Goal: Transaction & Acquisition: Purchase product/service

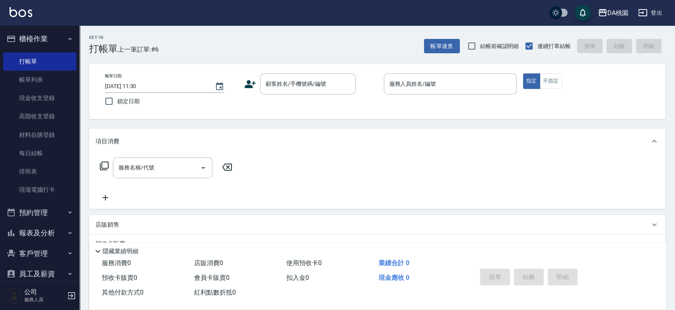
click at [260, 78] on div "顧客姓名/手機號碼/編號" at bounding box center [307, 84] width 95 height 21
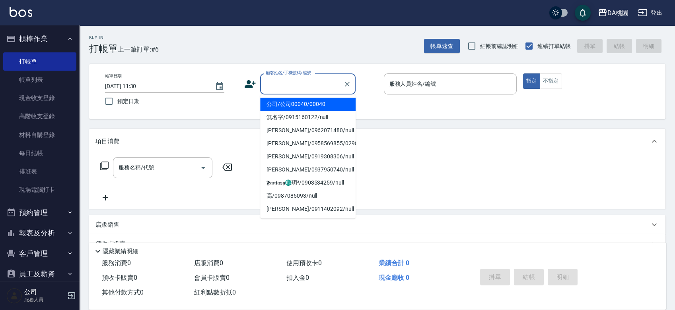
click at [269, 83] on input "顧客姓名/手機號碼/編號" at bounding box center [302, 84] width 76 height 14
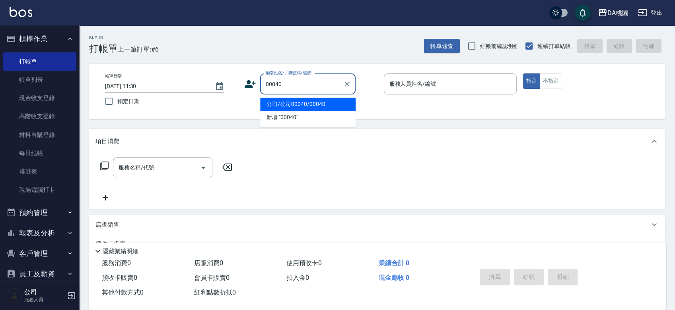
type input "00040"
type input "3"
type input "公司/公司00040/00040"
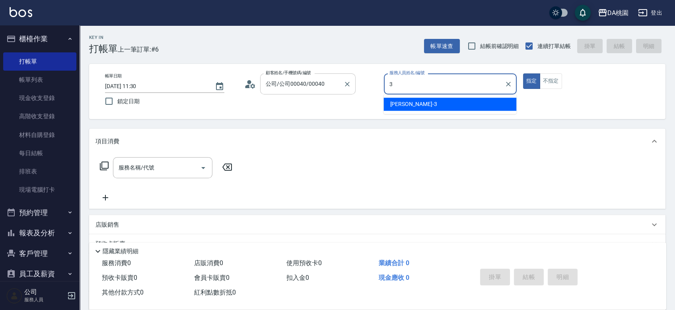
type input "[PERSON_NAME]-3"
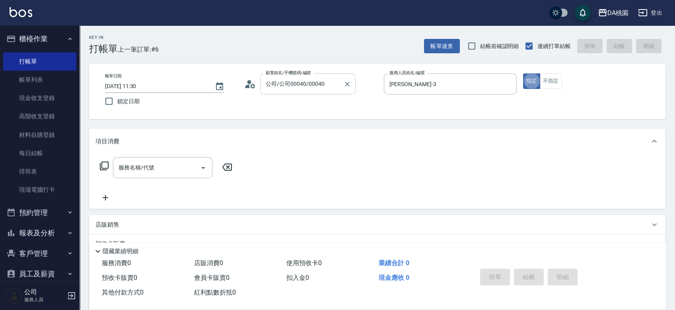
type button "true"
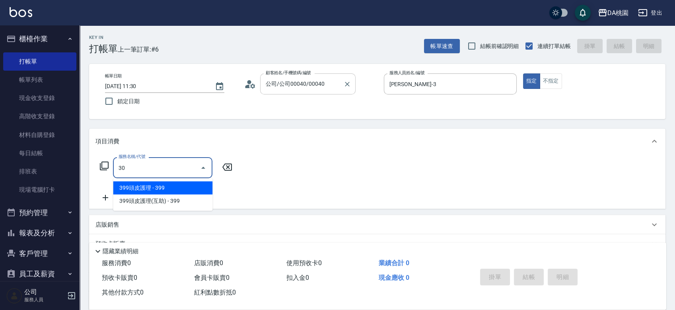
type input "303"
type input "30"
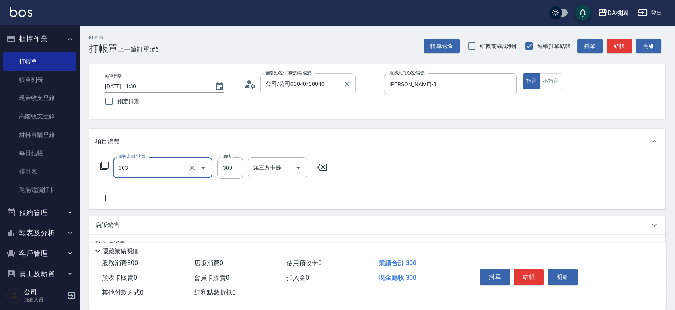
type input "A級剪髮(303)"
type input "0"
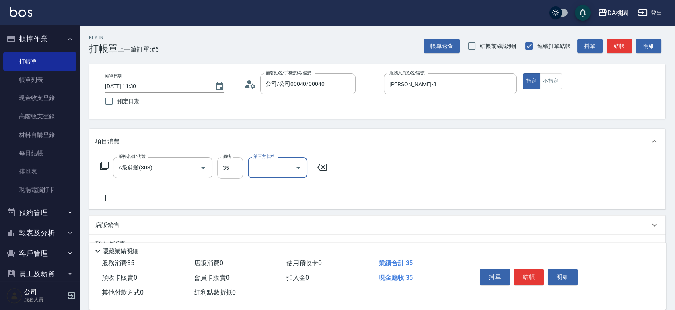
click at [226, 171] on input "35" at bounding box center [230, 167] width 26 height 21
type input "350"
type input "30"
type input "350"
click at [522, 274] on button "結帳" at bounding box center [529, 277] width 30 height 17
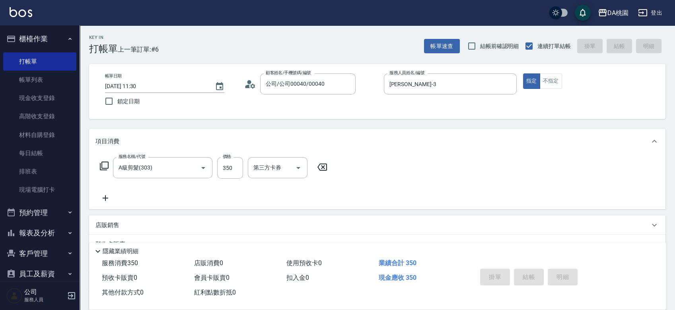
type input "[DATE] 12:54"
type input "0"
click at [371, 114] on div "帳單日期 [DATE] 12:54 鎖定日期 顧客姓名/手機號碼/編號 顧客姓名/手機號碼/編號 服務人員姓名/編號 服務人員姓名/編號 指定 不指定" at bounding box center [377, 91] width 576 height 55
